Goal: Task Accomplishment & Management: Manage account settings

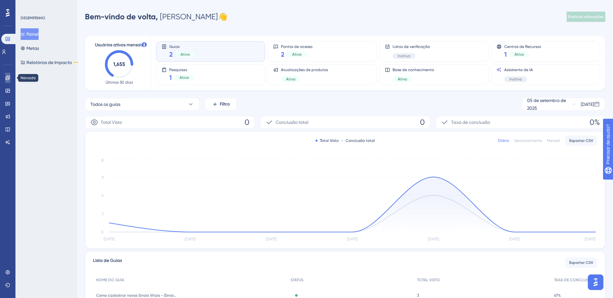
click at [8, 81] on link at bounding box center [7, 78] width 5 height 10
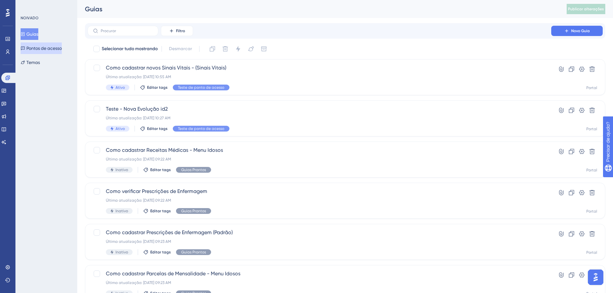
click at [41, 52] on button "Pontos de acesso" at bounding box center [41, 48] width 41 height 12
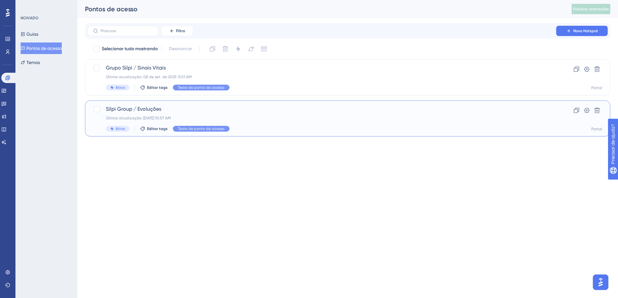
click at [147, 112] on span "Silpi Group / Evoluções" at bounding box center [322, 109] width 432 height 8
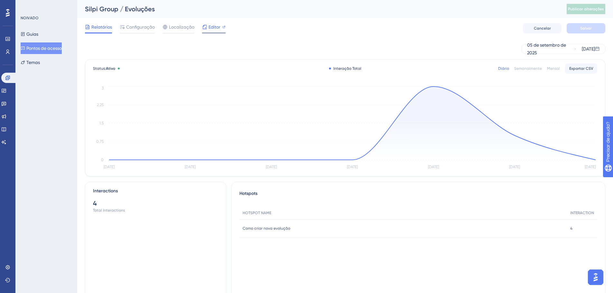
click at [212, 28] on font "Editor" at bounding box center [215, 26] width 12 height 5
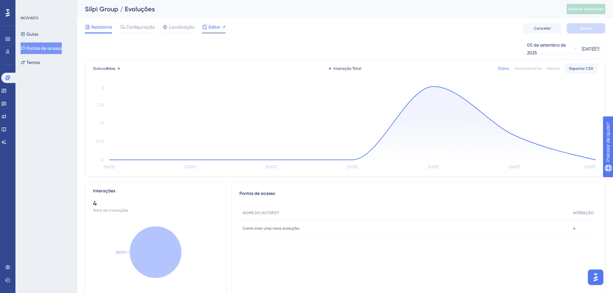
click at [211, 30] on span "Editor" at bounding box center [215, 27] width 12 height 8
click at [43, 39] on div "Guias Pontos de acesso Temas" at bounding box center [47, 48] width 52 height 40
click at [35, 35] on font "Guias" at bounding box center [32, 34] width 12 height 5
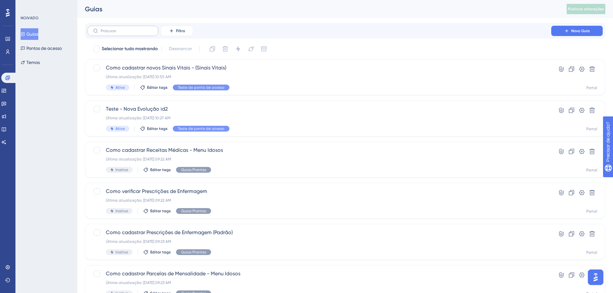
drag, startPoint x: 150, startPoint y: 23, endPoint x: 147, endPoint y: 27, distance: 5.0
click at [147, 26] on div "Filtro Novo Guia" at bounding box center [345, 30] width 520 height 15
click at [147, 27] on label at bounding box center [123, 31] width 71 height 10
click at [147, 29] on input "text" at bounding box center [127, 31] width 52 height 5
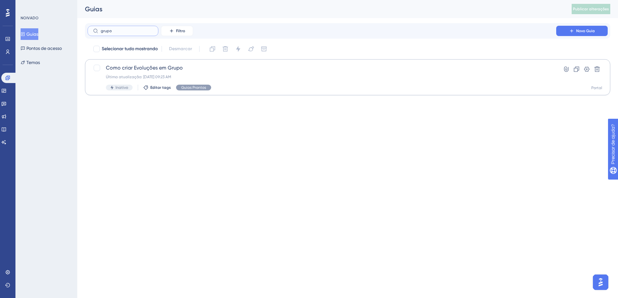
type input "grupo"
click at [578, 69] on icon at bounding box center [576, 69] width 6 height 6
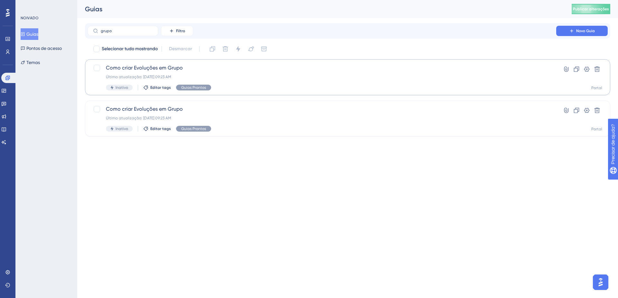
click at [188, 0] on html "Desempenho Usuários Noivado Widgets Opinião Atualizações de produtos Base de co…" at bounding box center [309, 0] width 618 height 0
click at [145, 36] on div "grupo Filtro Novo Guia" at bounding box center [347, 30] width 525 height 15
click at [145, 33] on label "grupo" at bounding box center [123, 31] width 71 height 10
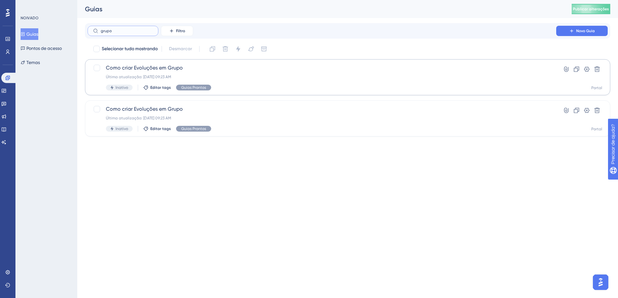
click at [145, 33] on input "grupo" at bounding box center [127, 31] width 52 height 5
click at [145, 33] on label "grupo" at bounding box center [123, 31] width 71 height 10
click at [145, 33] on input "grupo" at bounding box center [127, 31] width 52 height 5
click at [145, 33] on label "grupo" at bounding box center [123, 31] width 71 height 10
click at [145, 33] on input "grupo" at bounding box center [127, 31] width 52 height 5
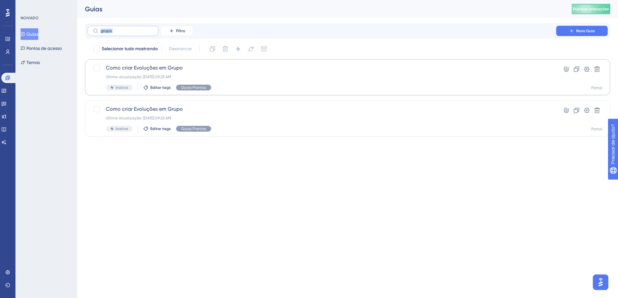
click at [145, 33] on label "grupo" at bounding box center [123, 31] width 71 height 10
click at [145, 33] on input "grupo" at bounding box center [127, 31] width 52 height 5
click at [145, 33] on label "grupo" at bounding box center [123, 31] width 71 height 10
click at [145, 33] on input "grupo" at bounding box center [127, 31] width 52 height 5
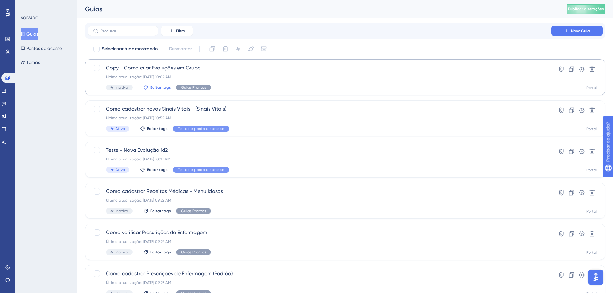
click at [156, 86] on font "Editar tags" at bounding box center [160, 87] width 21 height 5
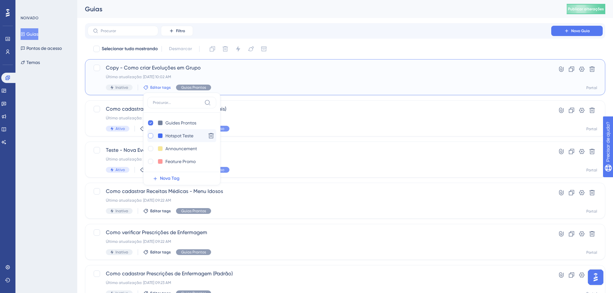
click at [149, 135] on div at bounding box center [150, 135] width 5 height 5
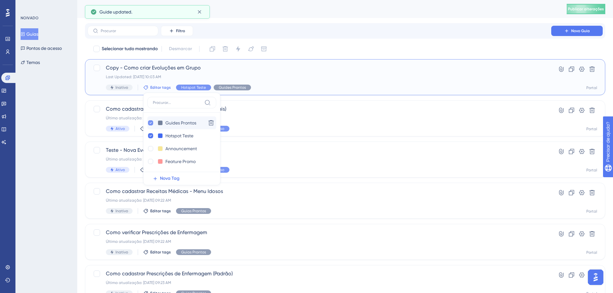
checkbox input "true"
click at [150, 124] on icon at bounding box center [150, 123] width 3 height 5
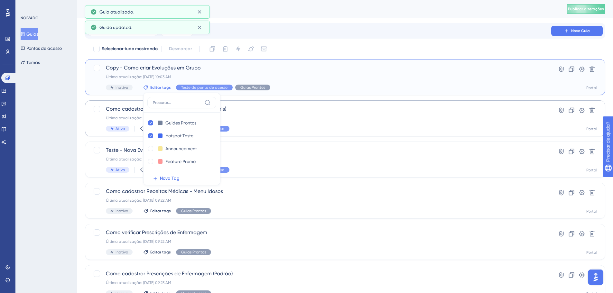
checkbox input "false"
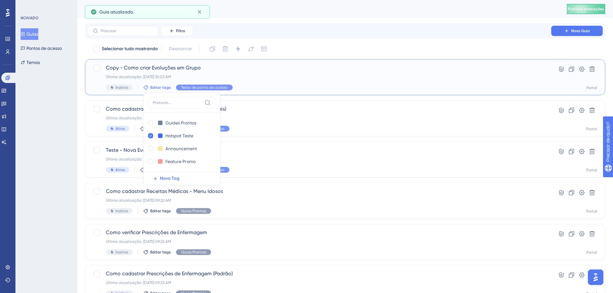
click at [219, 64] on span "Copy - Como criar Evoluções em Grupo" at bounding box center [319, 68] width 427 height 8
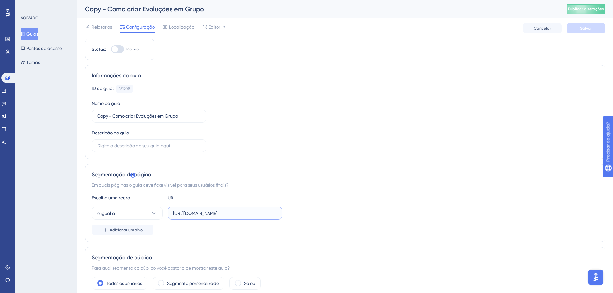
click at [216, 215] on input "https://portal.silpi.com.br/" at bounding box center [225, 213] width 104 height 7
paste input "homologacao.silpi.com.br/Evolucao/Consulta"
type input "https://homologacao.silpi.com.br/Evolucao/Consulta"
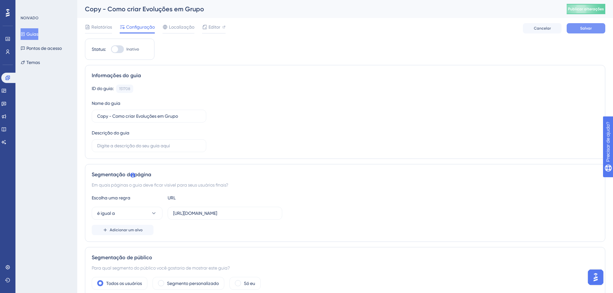
click at [579, 31] on button "Salvar" at bounding box center [586, 28] width 39 height 10
click at [583, 12] on button "Publicar alterações" at bounding box center [586, 9] width 39 height 10
click at [113, 47] on div at bounding box center [115, 49] width 6 height 6
click at [111, 49] on input "Inativo" at bounding box center [111, 49] width 0 height 0
checkbox input "true"
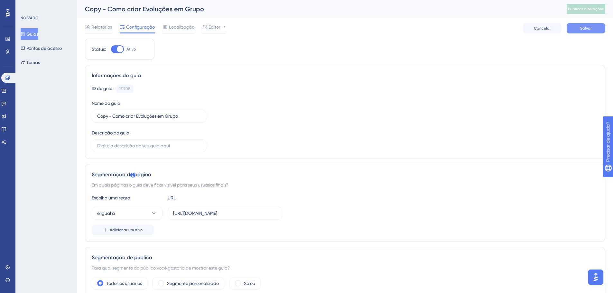
click at [589, 32] on button "Salvar" at bounding box center [586, 28] width 39 height 10
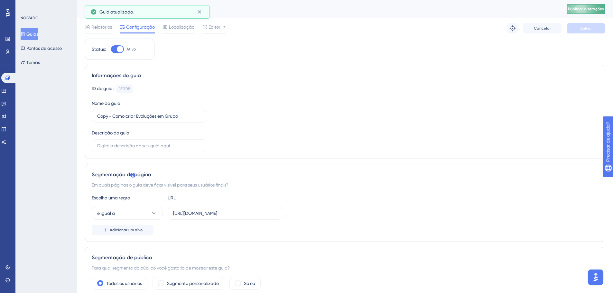
click at [575, 10] on font "Publicar alterações" at bounding box center [586, 9] width 36 height 5
click at [183, 117] on input "Copy - Como criar Evoluções em Grupo" at bounding box center [149, 116] width 104 height 7
click at [45, 51] on font "Pontos de acesso" at bounding box center [43, 48] width 35 height 8
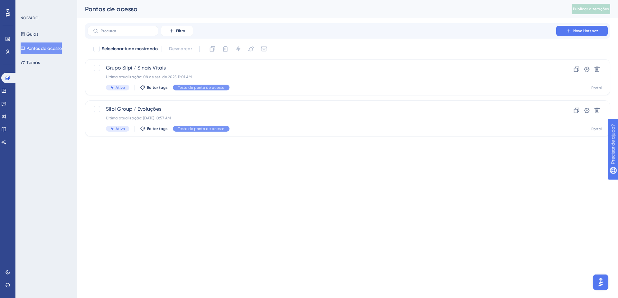
click at [49, 37] on div "Guias Pontos de acesso Temas" at bounding box center [47, 48] width 52 height 40
drag, startPoint x: 46, startPoint y: 35, endPoint x: 43, endPoint y: 33, distance: 3.8
click at [45, 34] on div "Guias Pontos de acesso Temas" at bounding box center [47, 48] width 52 height 40
click at [38, 32] on font "Guias" at bounding box center [32, 34] width 12 height 5
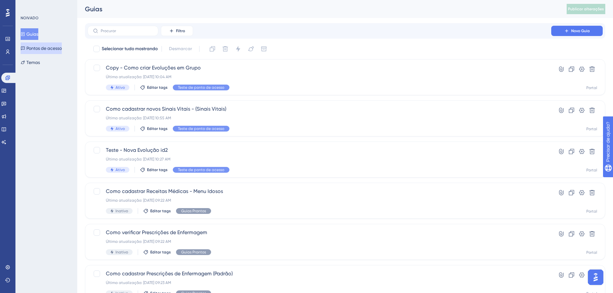
click at [55, 51] on font "Pontos de acesso" at bounding box center [43, 48] width 35 height 8
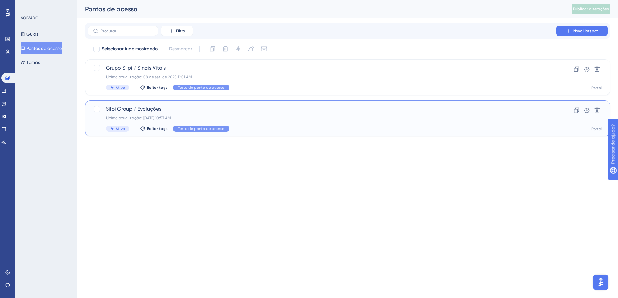
click at [203, 116] on div "Última atualização: 08 de set. de 2025 10:57 AM" at bounding box center [322, 118] width 432 height 5
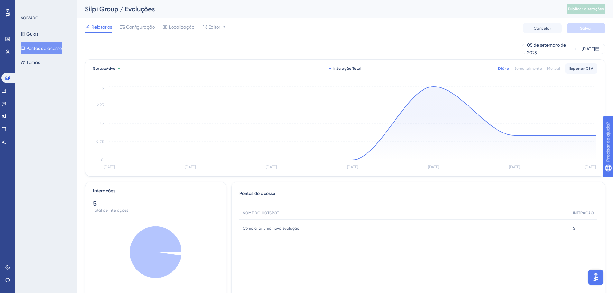
click at [140, 21] on div "Relatórios Configuração Localização Editor Cancelar Salvar" at bounding box center [345, 28] width 520 height 21
click at [140, 22] on div "Relatórios Configuração Localização Editor Cancelar Salvar" at bounding box center [345, 28] width 520 height 21
click at [141, 23] on span "Configuração" at bounding box center [140, 27] width 29 height 8
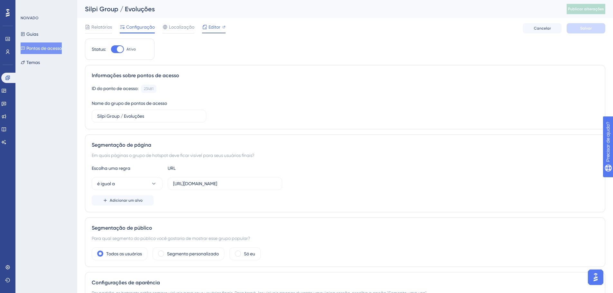
click at [205, 25] on icon at bounding box center [205, 27] width 4 height 4
click at [573, 11] on button "Publicar alterações" at bounding box center [586, 9] width 39 height 10
click at [53, 34] on div "Guias Pontos de acesso Temas" at bounding box center [47, 48] width 52 height 40
drag, startPoint x: 10, startPoint y: 25, endPoint x: 34, endPoint y: 31, distance: 25.0
click at [77, 29] on div "Desempenho Usuários Noivado Widgets Opinião Atualizações de produtos Base de co…" at bounding box center [345, 240] width 536 height 481
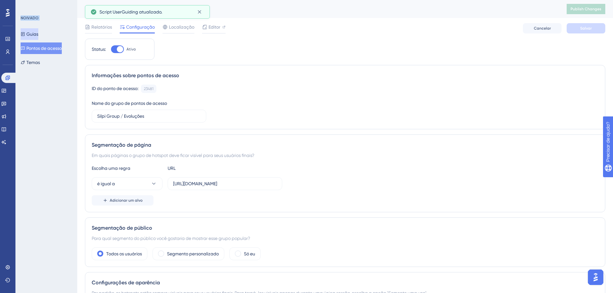
click at [34, 32] on font "Guias" at bounding box center [32, 34] width 12 height 5
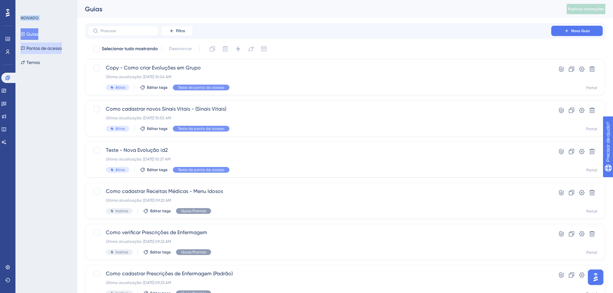
click at [42, 53] on button "Pontos de acesso" at bounding box center [41, 48] width 41 height 12
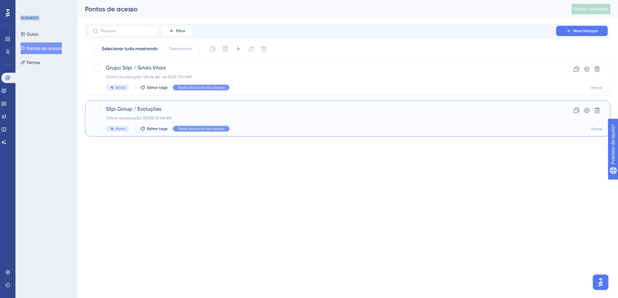
click at [161, 116] on font "Última atualização: 11 de set. de 2025 10:08 AM" at bounding box center [139, 118] width 66 height 5
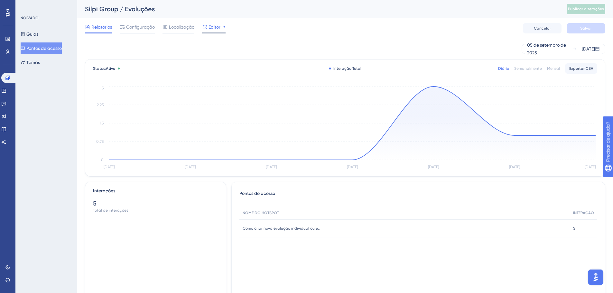
click at [214, 29] on font "Editor" at bounding box center [215, 26] width 12 height 5
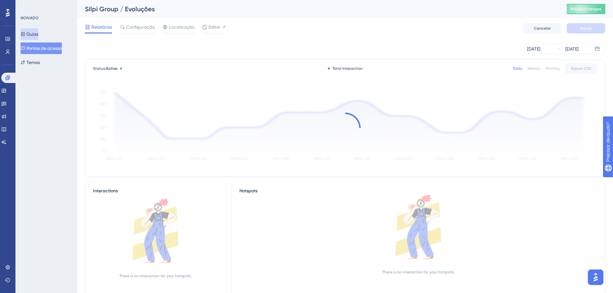
click at [38, 35] on font "Guias" at bounding box center [32, 34] width 12 height 5
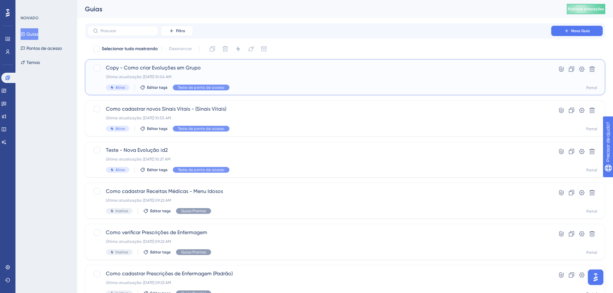
click at [146, 66] on font "Copy - Como criar Evoluções em Grupo" at bounding box center [153, 68] width 95 height 6
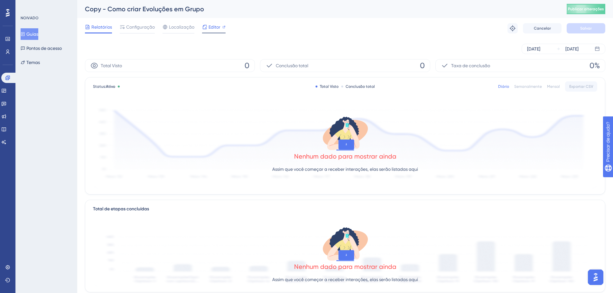
click at [210, 24] on span "Editor" at bounding box center [215, 27] width 12 height 8
click at [155, 28] on div "Relatórios Configuração Localização Editor" at bounding box center [155, 27] width 141 height 10
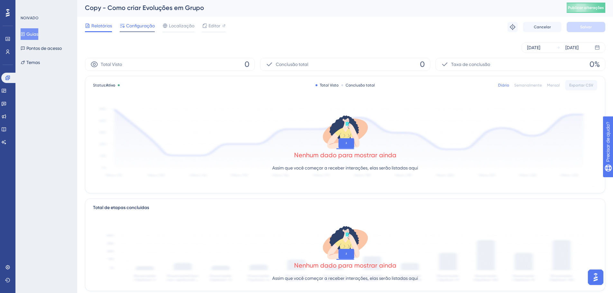
click at [153, 27] on font "Configuração" at bounding box center [140, 25] width 29 height 5
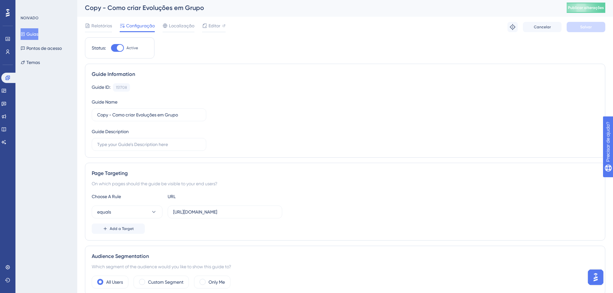
click at [150, 26] on font "Configuração" at bounding box center [140, 25] width 29 height 5
click at [573, 10] on button "Publicar alterações" at bounding box center [586, 9] width 39 height 10
click at [213, 27] on font "Editor" at bounding box center [215, 26] width 12 height 5
click at [601, 14] on button "Publicar alterações" at bounding box center [586, 9] width 39 height 10
